Goal: Information Seeking & Learning: Compare options

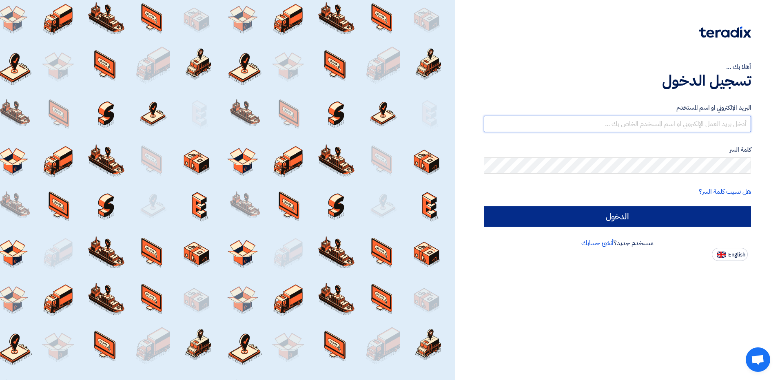
type input "[EMAIL_ADDRESS][DOMAIN_NAME]"
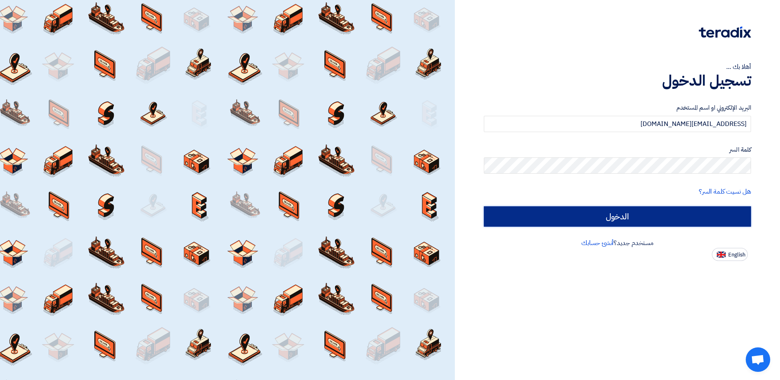
click at [684, 225] on input "الدخول" at bounding box center [617, 216] width 267 height 20
type input "Sign in"
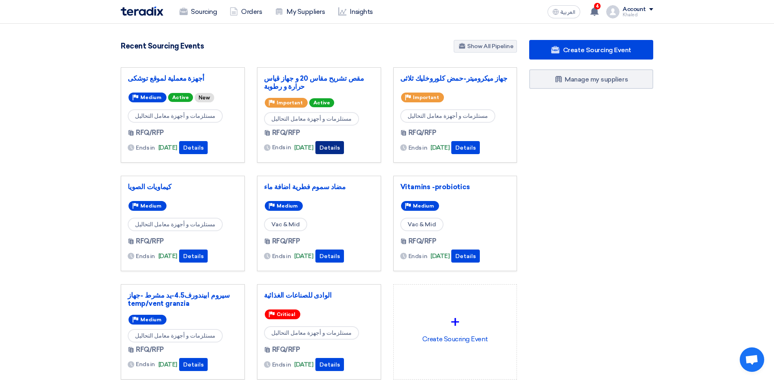
click at [344, 148] on button "Details" at bounding box center [329, 147] width 29 height 13
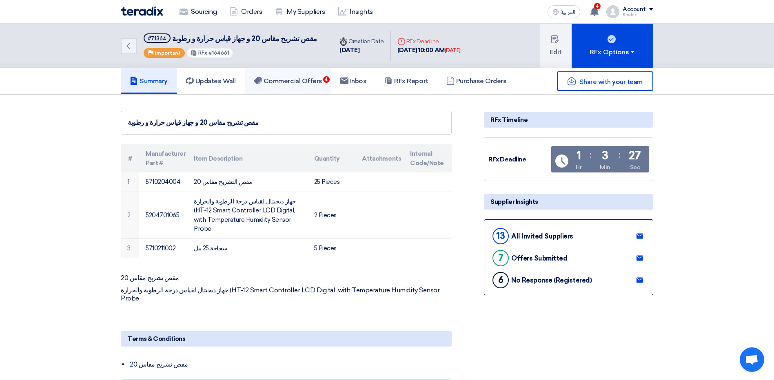
click at [306, 78] on h5 "Commercial Offers 4" at bounding box center [288, 81] width 69 height 8
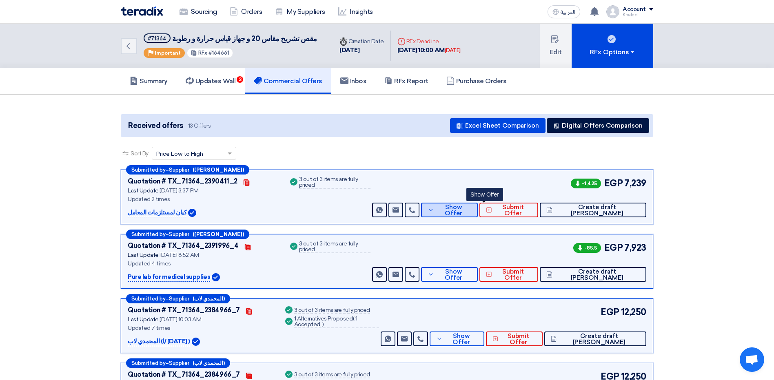
click at [472, 209] on span "Show Offer" at bounding box center [454, 210] width 36 height 12
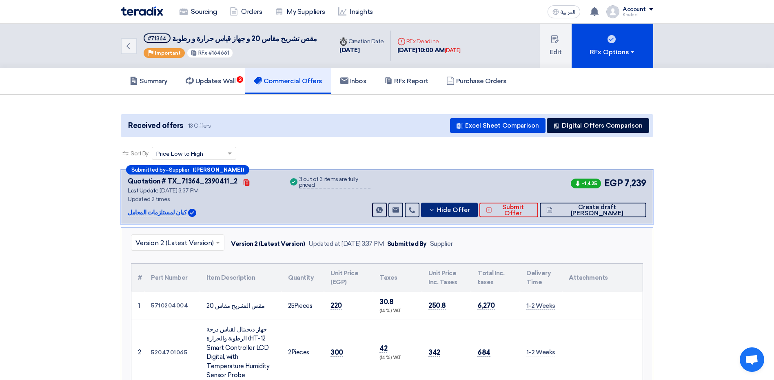
scroll to position [41, 0]
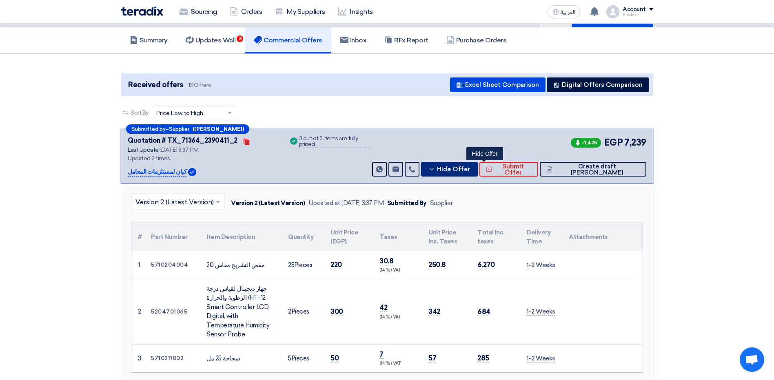
click at [470, 172] on span "Hide Offer" at bounding box center [453, 169] width 33 height 6
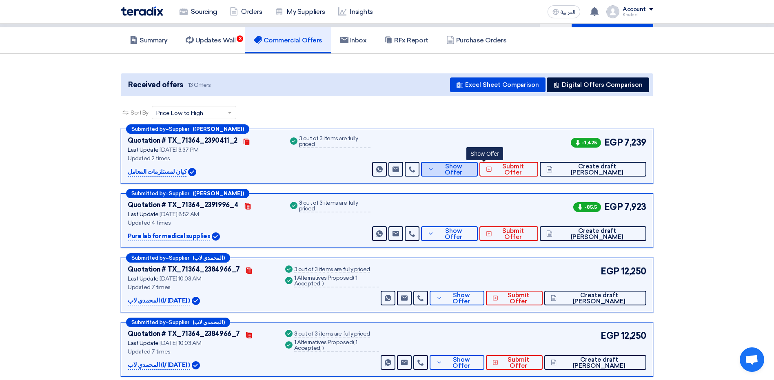
click at [472, 173] on span "Show Offer" at bounding box center [454, 170] width 36 height 12
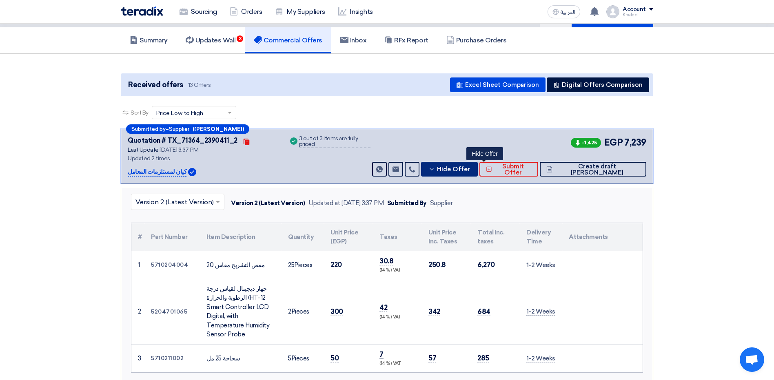
click at [470, 172] on span "Hide Offer" at bounding box center [453, 169] width 33 height 6
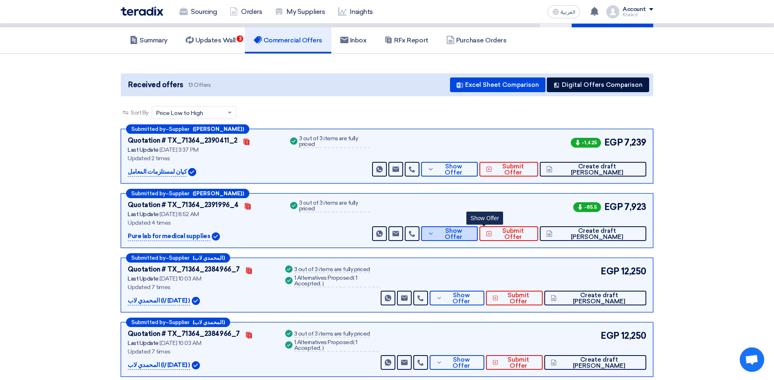
click at [472, 233] on span "Show Offer" at bounding box center [454, 234] width 36 height 12
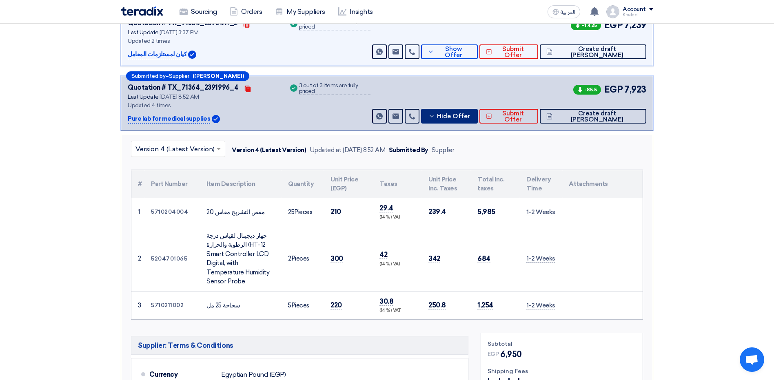
scroll to position [163, 0]
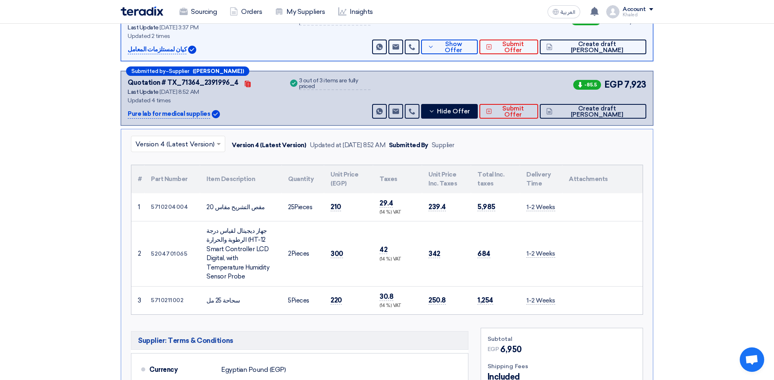
click at [472, 121] on div "Submitted by – Supplier ([PERSON_NAME]) Quotation # TX_71364_2391996_4 Contacts…" at bounding box center [387, 98] width 533 height 55
click at [473, 116] on button "Hide Offer" at bounding box center [449, 111] width 57 height 15
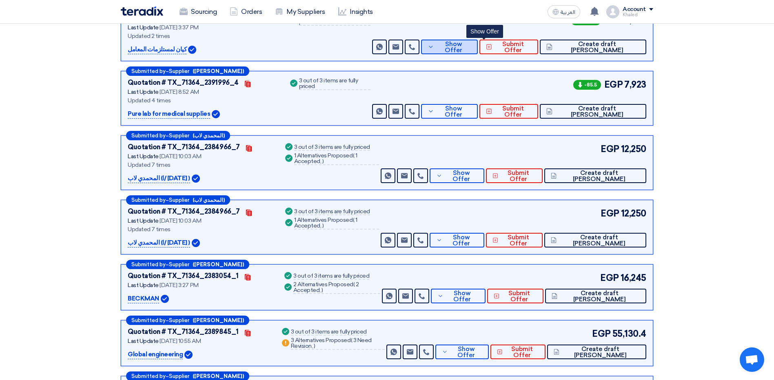
click at [472, 50] on span "Show Offer" at bounding box center [454, 47] width 36 height 12
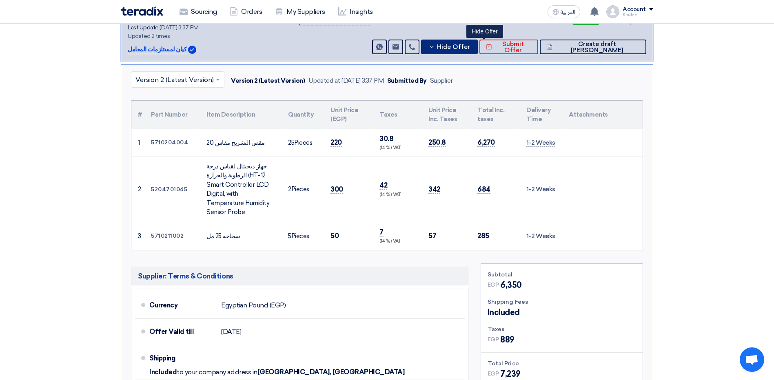
click at [470, 49] on span "Hide Offer" at bounding box center [453, 47] width 33 height 6
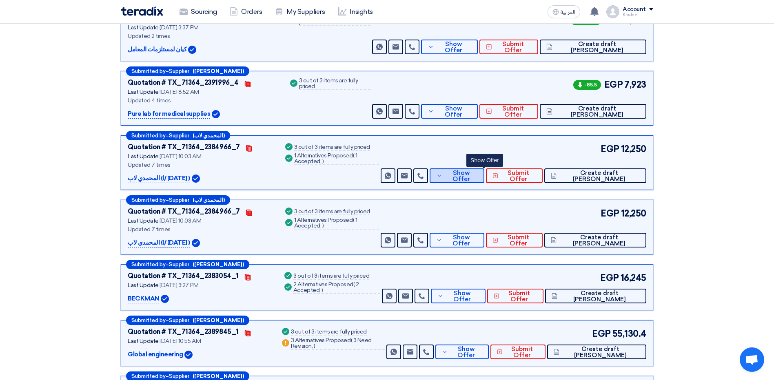
click at [471, 175] on button "Show Offer" at bounding box center [457, 176] width 55 height 15
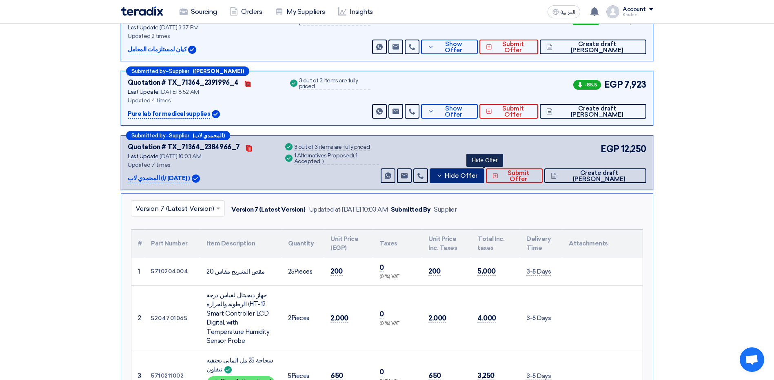
click at [473, 175] on button "Hide Offer" at bounding box center [457, 176] width 55 height 15
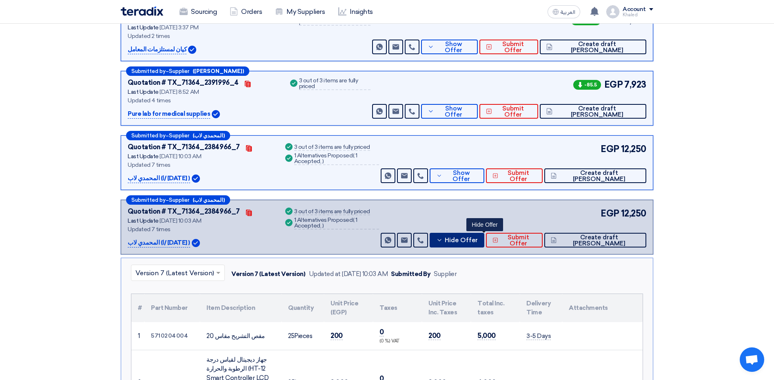
click at [478, 239] on span "Hide Offer" at bounding box center [461, 240] width 33 height 6
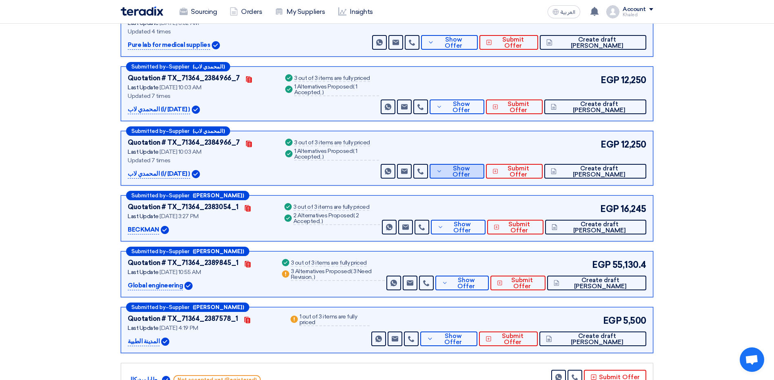
scroll to position [245, 0]
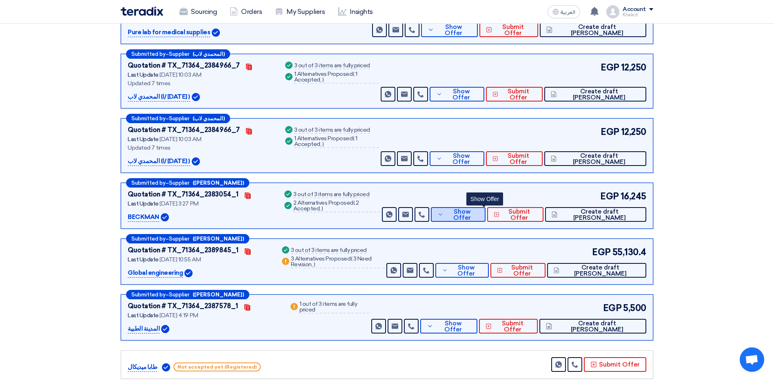
click at [469, 222] on button "Show Offer" at bounding box center [458, 214] width 55 height 15
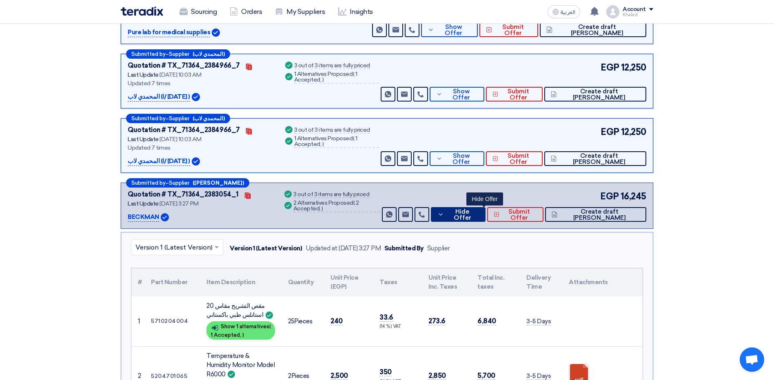
click at [471, 219] on button "Hide Offer" at bounding box center [458, 214] width 55 height 15
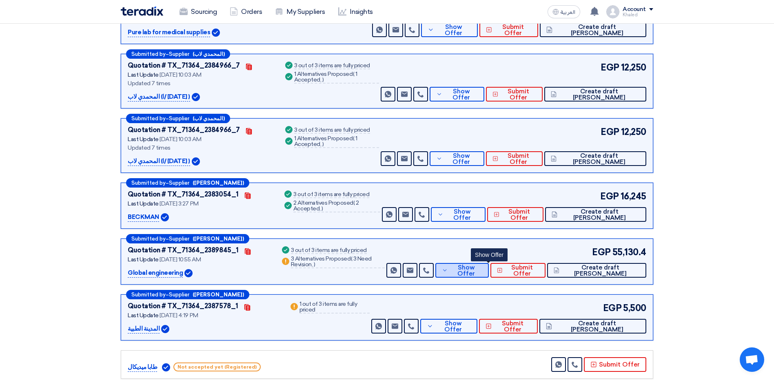
click at [479, 268] on span "Show Offer" at bounding box center [466, 271] width 32 height 12
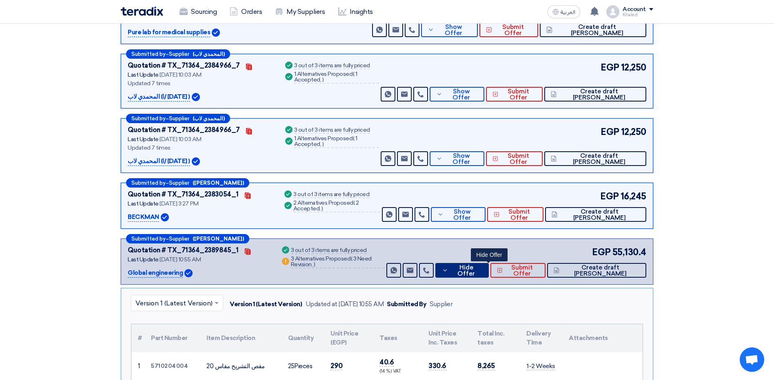
scroll to position [286, 0]
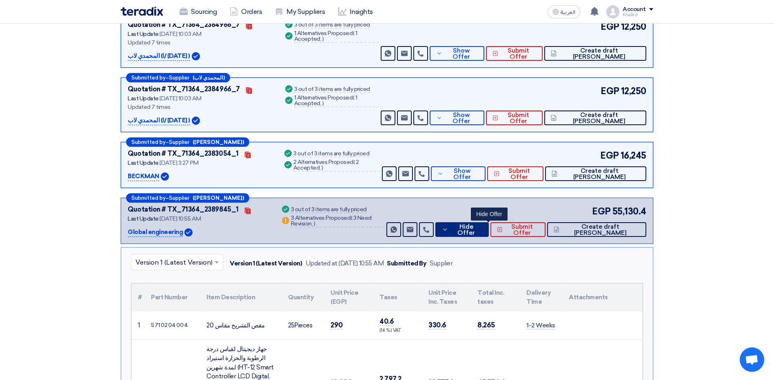
click at [468, 227] on button "Hide Offer" at bounding box center [461, 229] width 53 height 15
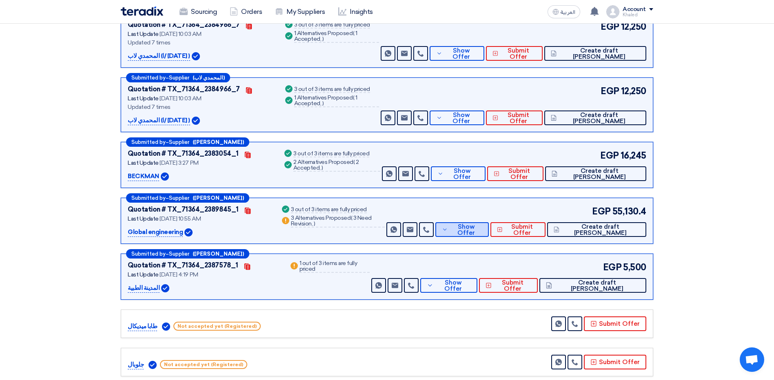
scroll to position [326, 0]
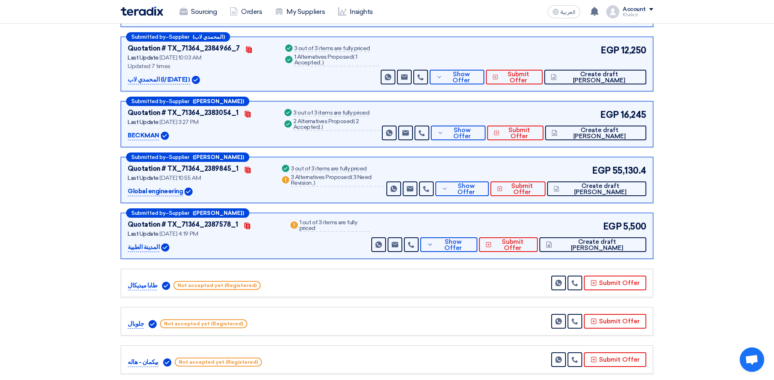
click at [476, 253] on div "Submitted by – Supplier ([PERSON_NAME]) Quotation # TX_71364_2387578_1 Contacts…" at bounding box center [387, 236] width 533 height 46
click at [471, 248] on span "Show Offer" at bounding box center [453, 245] width 36 height 12
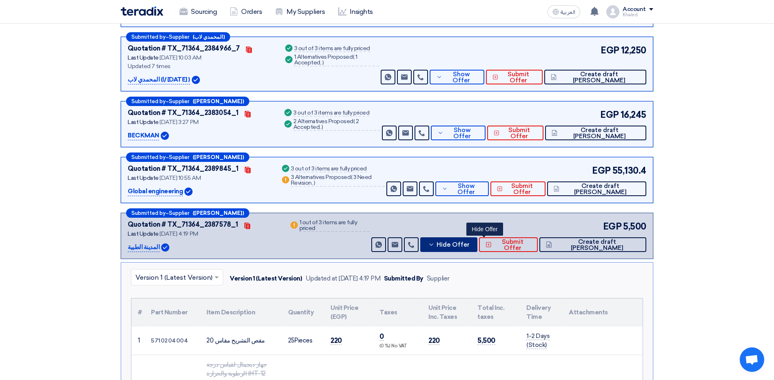
click at [470, 245] on span "Hide Offer" at bounding box center [453, 245] width 33 height 6
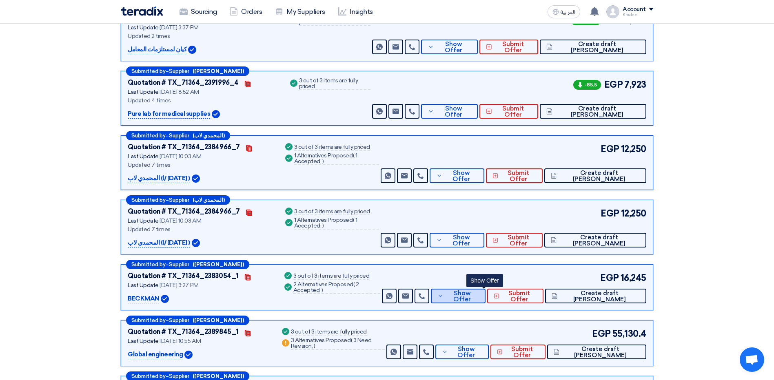
scroll to position [0, 0]
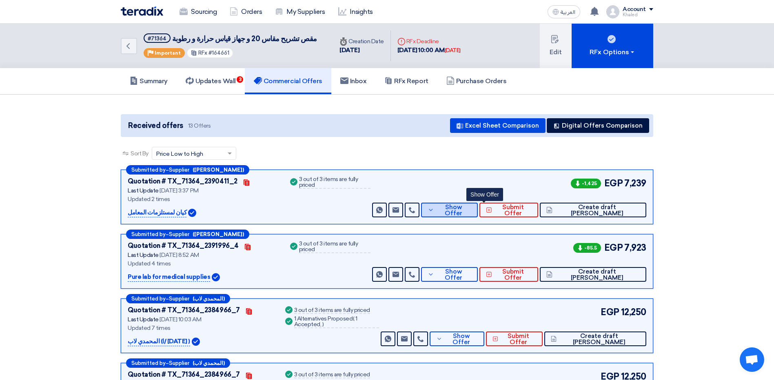
click at [472, 209] on span "Show Offer" at bounding box center [454, 210] width 36 height 12
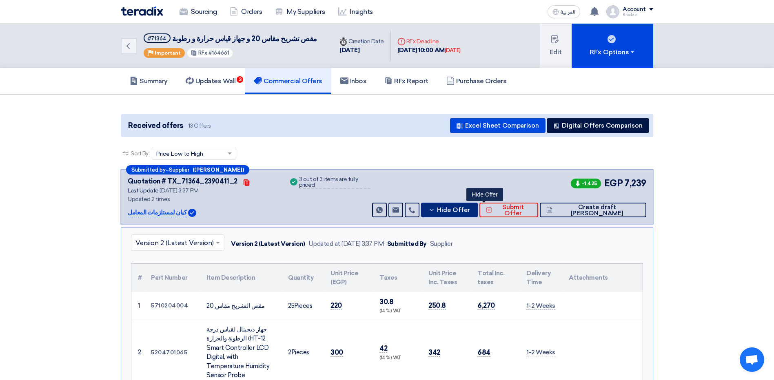
click at [478, 205] on button "Hide Offer" at bounding box center [449, 210] width 57 height 15
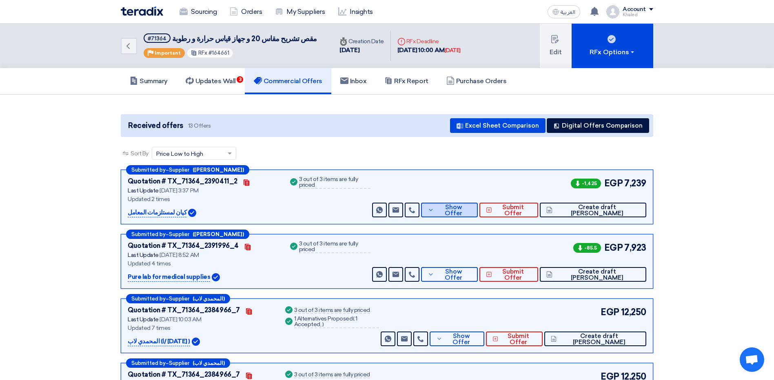
click at [467, 215] on button "Show Offer" at bounding box center [449, 210] width 57 height 15
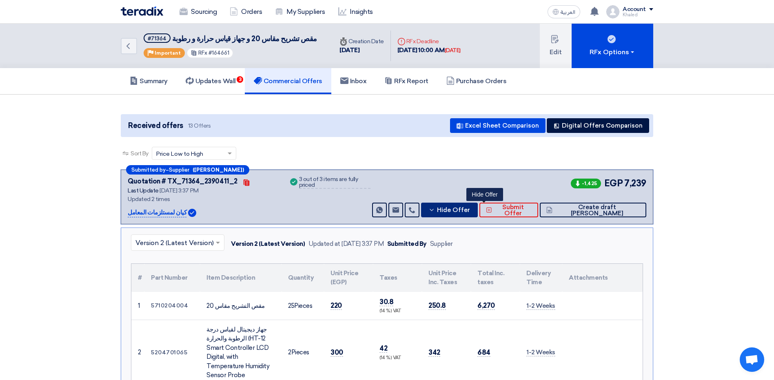
click at [470, 208] on span "Hide Offer" at bounding box center [453, 210] width 33 height 6
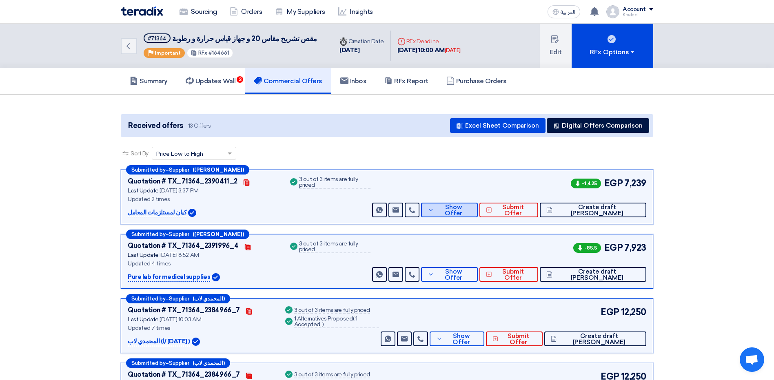
scroll to position [41, 0]
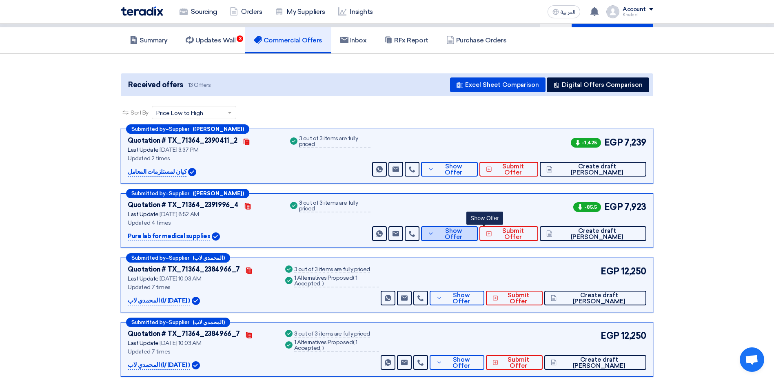
click at [461, 234] on button "Show Offer" at bounding box center [449, 233] width 57 height 15
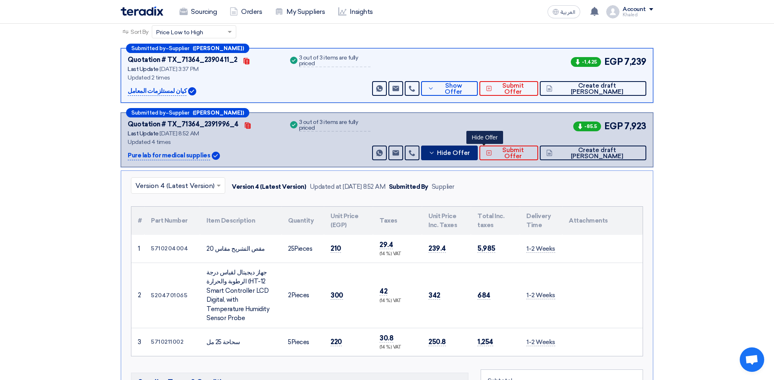
scroll to position [122, 0]
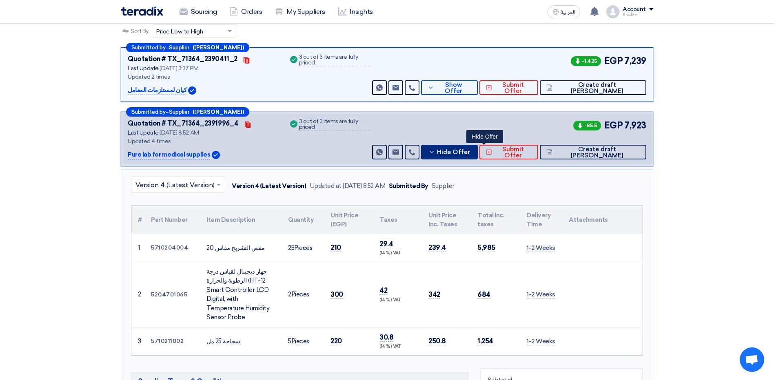
click at [470, 153] on span "Hide Offer" at bounding box center [453, 152] width 33 height 6
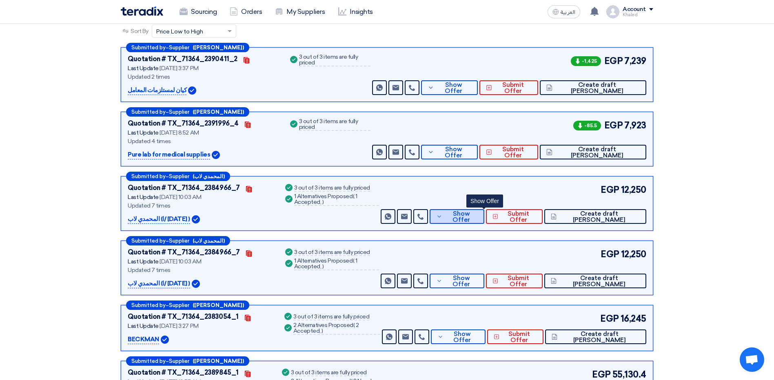
click at [478, 218] on span "Show Offer" at bounding box center [460, 217] width 33 height 12
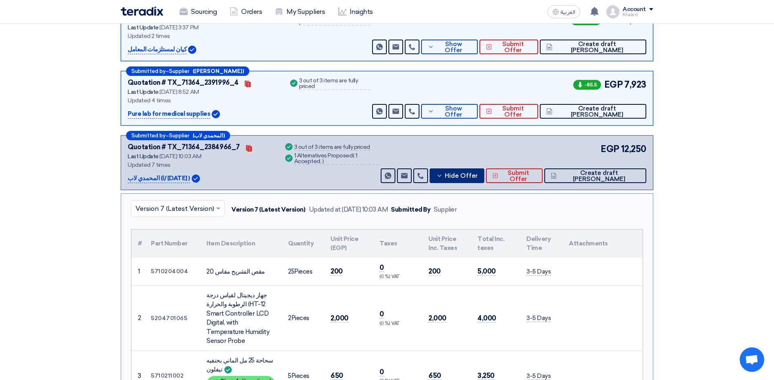
scroll to position [204, 0]
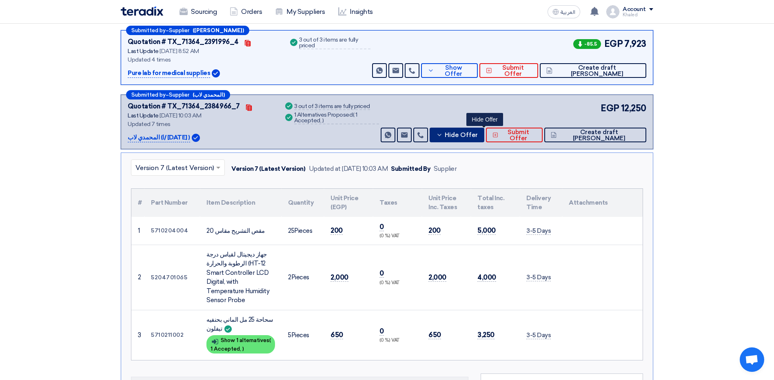
click at [477, 136] on span "Hide Offer" at bounding box center [461, 135] width 33 height 6
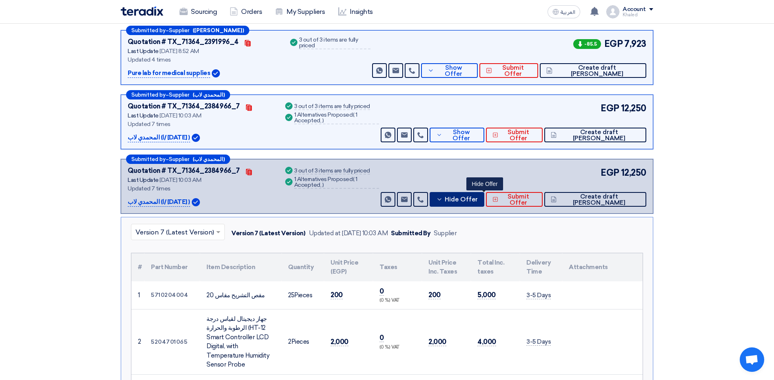
click at [478, 197] on span "Hide Offer" at bounding box center [461, 200] width 33 height 6
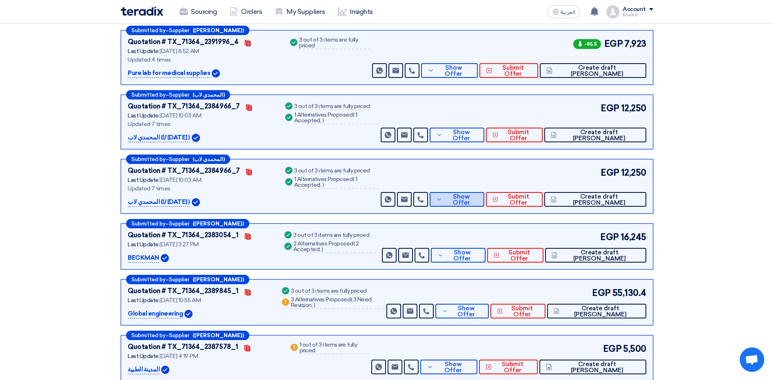
scroll to position [245, 0]
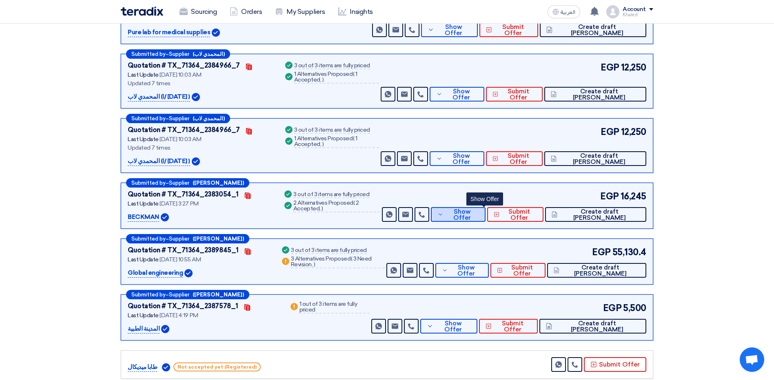
click at [475, 213] on span "Show Offer" at bounding box center [462, 215] width 33 height 12
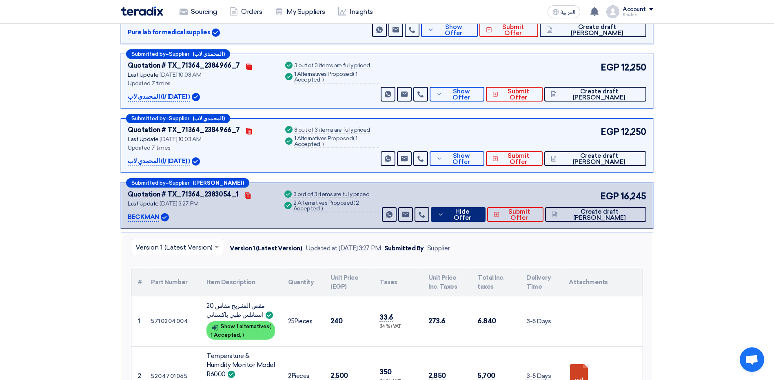
scroll to position [326, 0]
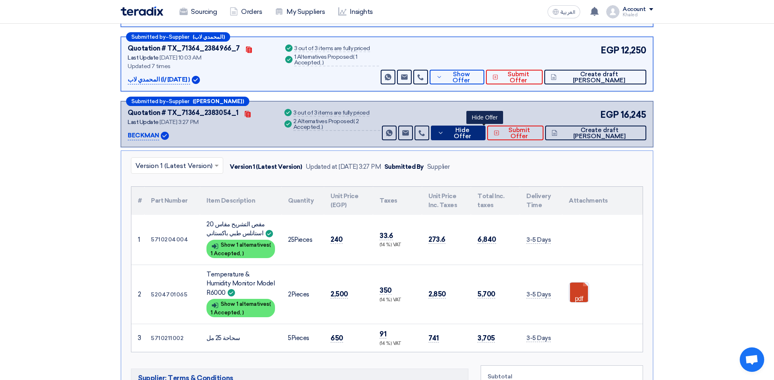
click at [472, 136] on button "Hide Offer" at bounding box center [458, 133] width 55 height 15
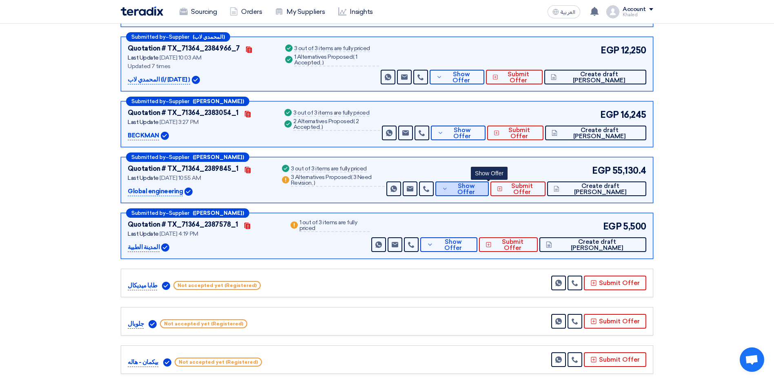
click at [471, 193] on button "Show Offer" at bounding box center [461, 189] width 53 height 15
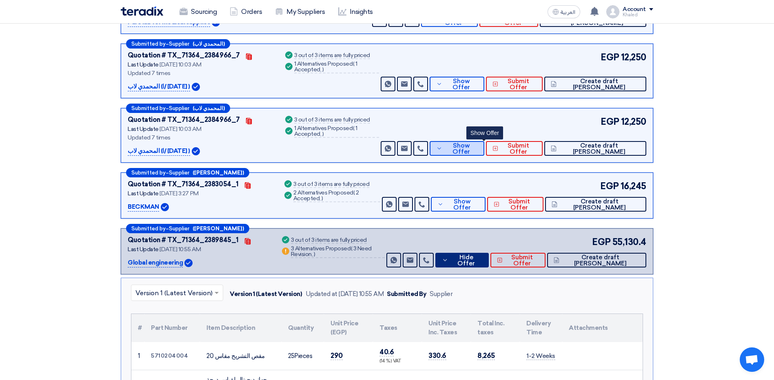
scroll to position [245, 0]
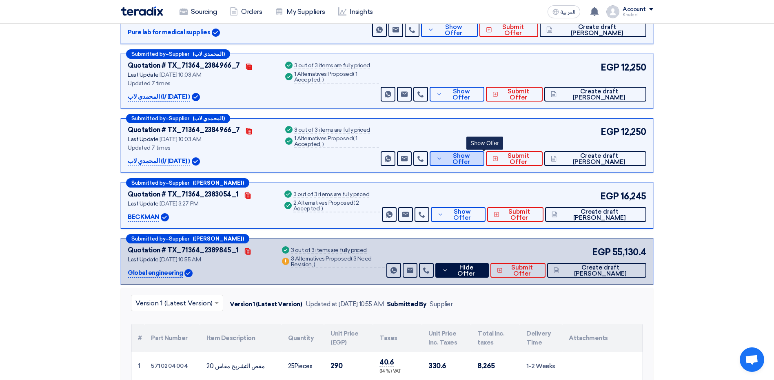
click at [482, 153] on button "Show Offer" at bounding box center [457, 158] width 55 height 15
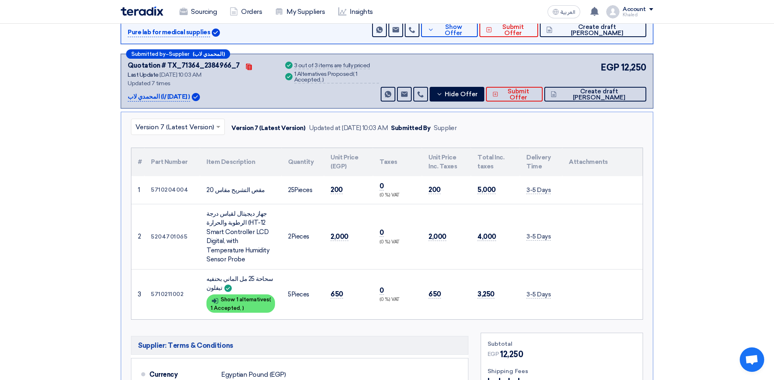
click at [481, 157] on th "Total Inc. taxes" at bounding box center [495, 162] width 49 height 28
click at [474, 95] on span "Hide Offer" at bounding box center [461, 94] width 33 height 6
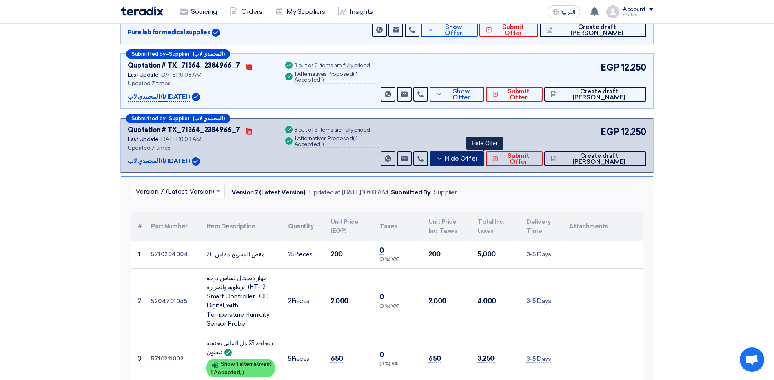
click at [443, 156] on icon at bounding box center [439, 158] width 7 height 7
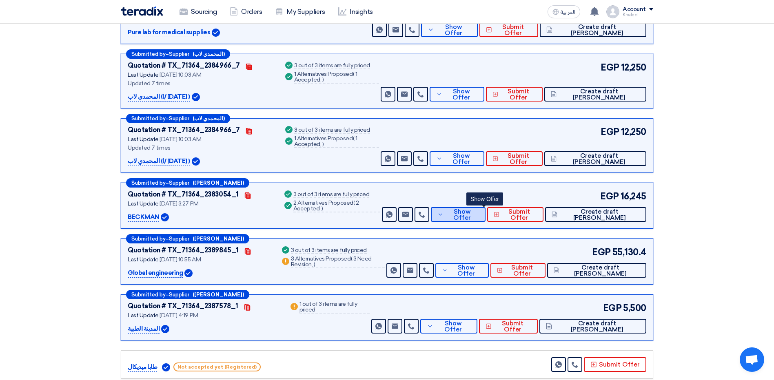
click at [476, 217] on span "Show Offer" at bounding box center [462, 215] width 33 height 12
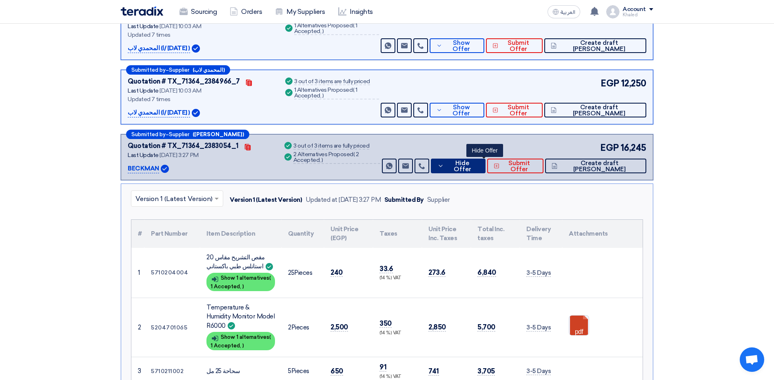
scroll to position [326, 0]
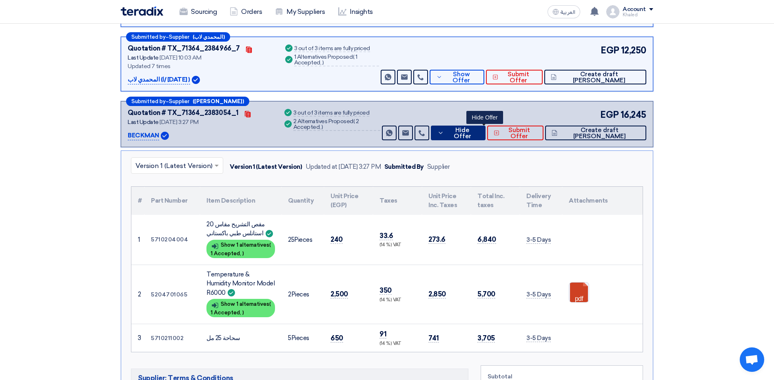
click at [444, 135] on icon at bounding box center [440, 133] width 7 height 7
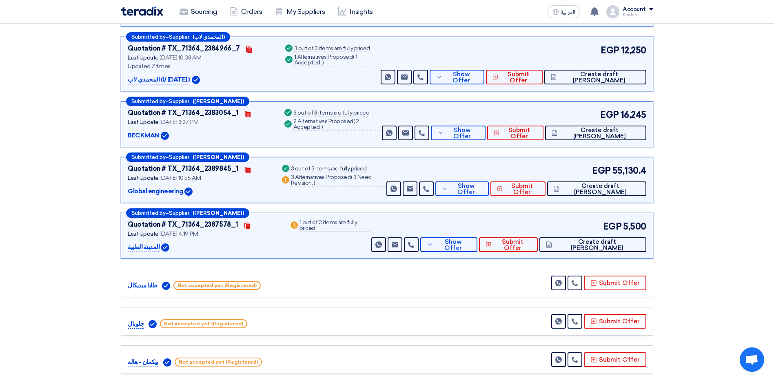
click at [471, 200] on div "Submitted by – Supplier ([PERSON_NAME]) Quotation # TX_71364_2389845_1 Contacts…" at bounding box center [387, 180] width 533 height 46
click at [448, 192] on icon at bounding box center [445, 189] width 6 height 7
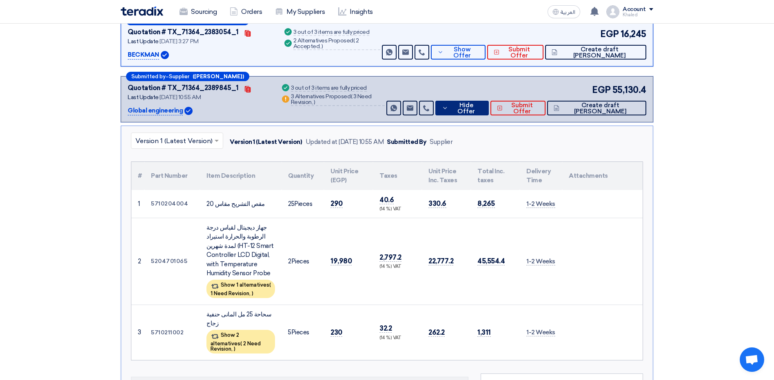
scroll to position [408, 0]
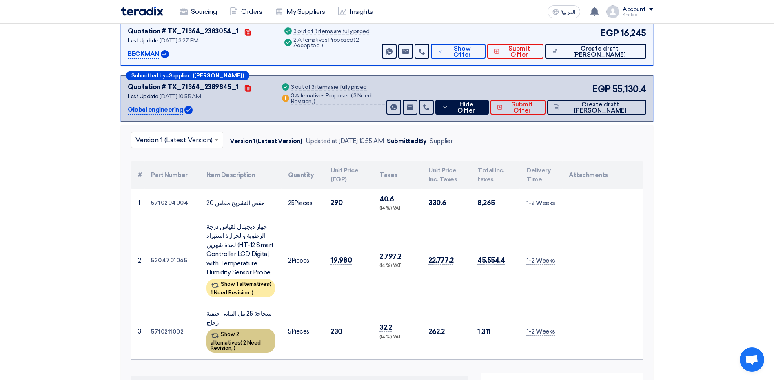
click at [243, 330] on div "Show 2 alternatives ( 2 Need Revision, )" at bounding box center [240, 341] width 69 height 24
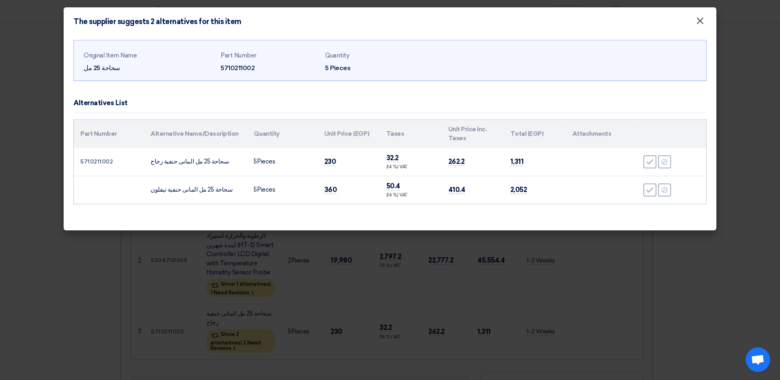
click at [700, 24] on span "×" at bounding box center [700, 23] width 8 height 16
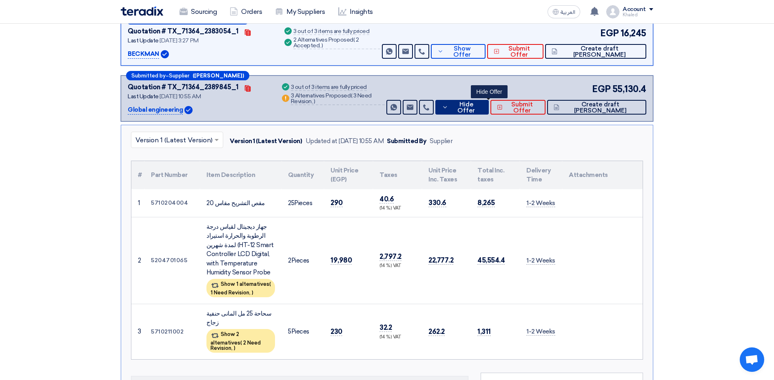
click at [480, 110] on span "Hide Offer" at bounding box center [466, 108] width 32 height 12
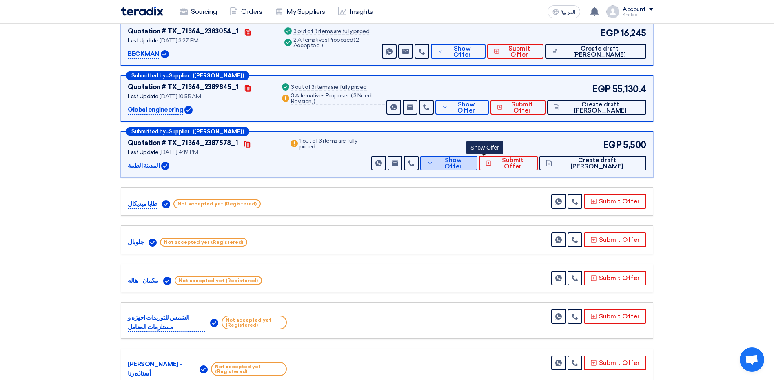
click at [471, 163] on span "Show Offer" at bounding box center [453, 164] width 36 height 12
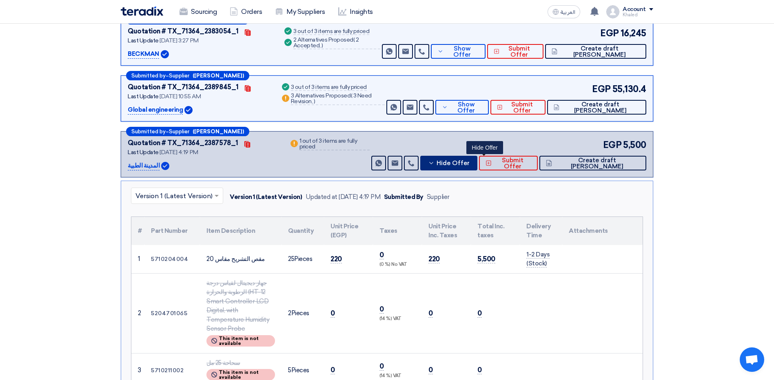
click at [435, 162] on icon at bounding box center [431, 163] width 7 height 7
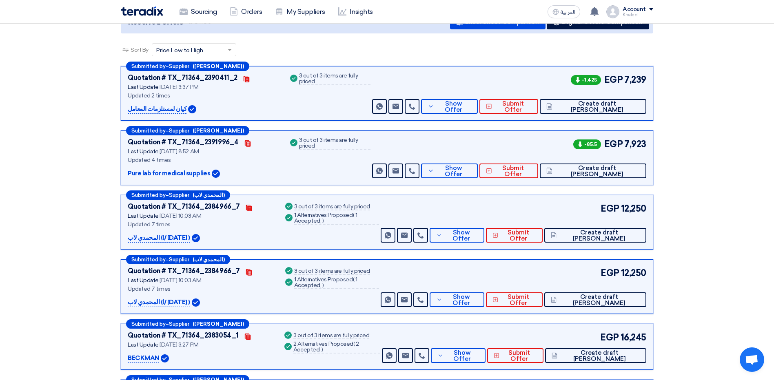
scroll to position [122, 0]
